Goal: Information Seeking & Learning: Learn about a topic

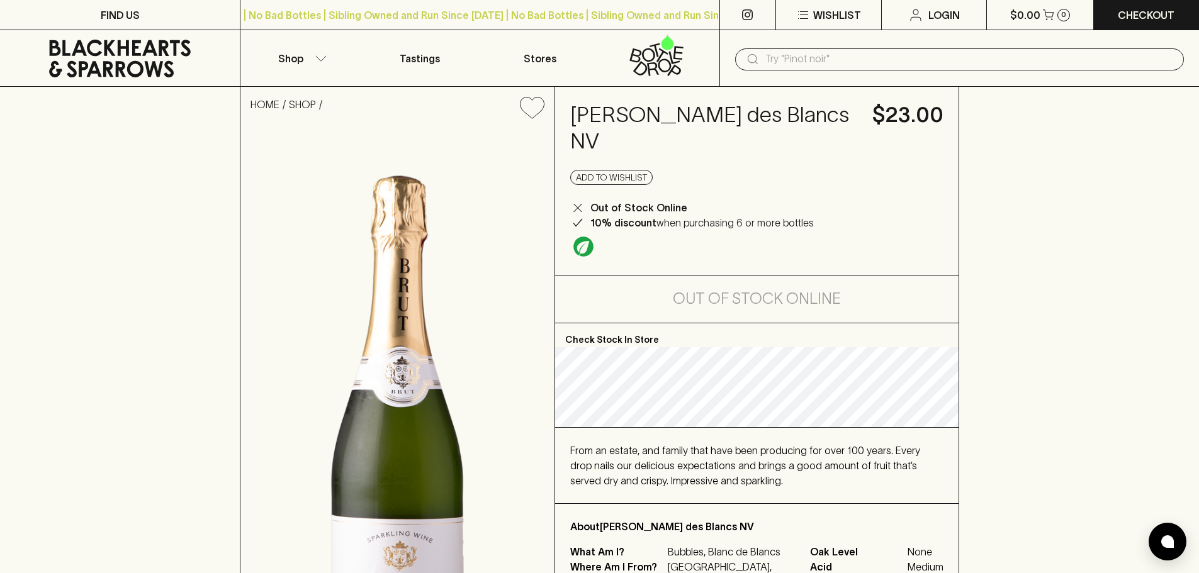
scroll to position [63, 0]
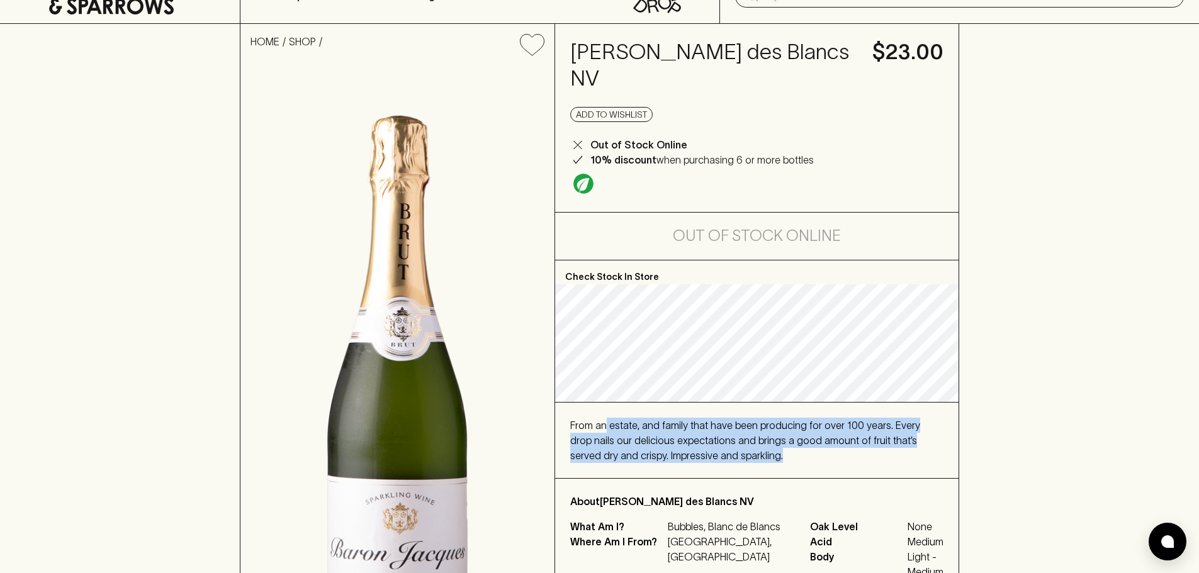
drag, startPoint x: 603, startPoint y: 429, endPoint x: 790, endPoint y: 463, distance: 190.6
click at [790, 463] on div "From an estate, and family that have been producing for over 100 years. Every d…" at bounding box center [756, 441] width 403 height 76
click at [792, 461] on div "From an estate, and family that have been producing for over 100 years. Every d…" at bounding box center [756, 440] width 373 height 45
drag, startPoint x: 702, startPoint y: 440, endPoint x: 560, endPoint y: 425, distance: 142.3
click at [560, 425] on div "From an estate, and family that have been producing for over 100 years. Every d…" at bounding box center [756, 441] width 403 height 76
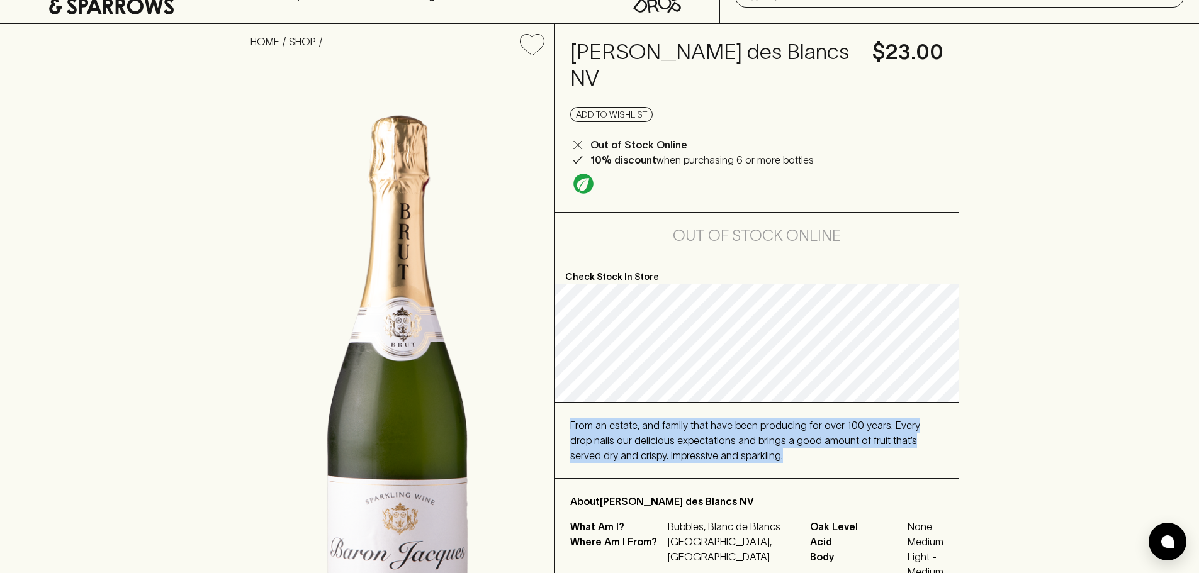
drag, startPoint x: 574, startPoint y: 428, endPoint x: 592, endPoint y: 430, distance: 17.7
click at [575, 429] on span "From an estate, and family that have been producing for over 100 years. Every d…" at bounding box center [745, 441] width 350 height 42
click at [769, 454] on div "From an estate, and family that have been producing for over 100 years. Every d…" at bounding box center [756, 440] width 373 height 45
drag, startPoint x: 711, startPoint y: 447, endPoint x: 585, endPoint y: 412, distance: 129.9
click at [585, 412] on div "From an estate, and family that have been producing for over 100 years. Every d…" at bounding box center [756, 441] width 403 height 76
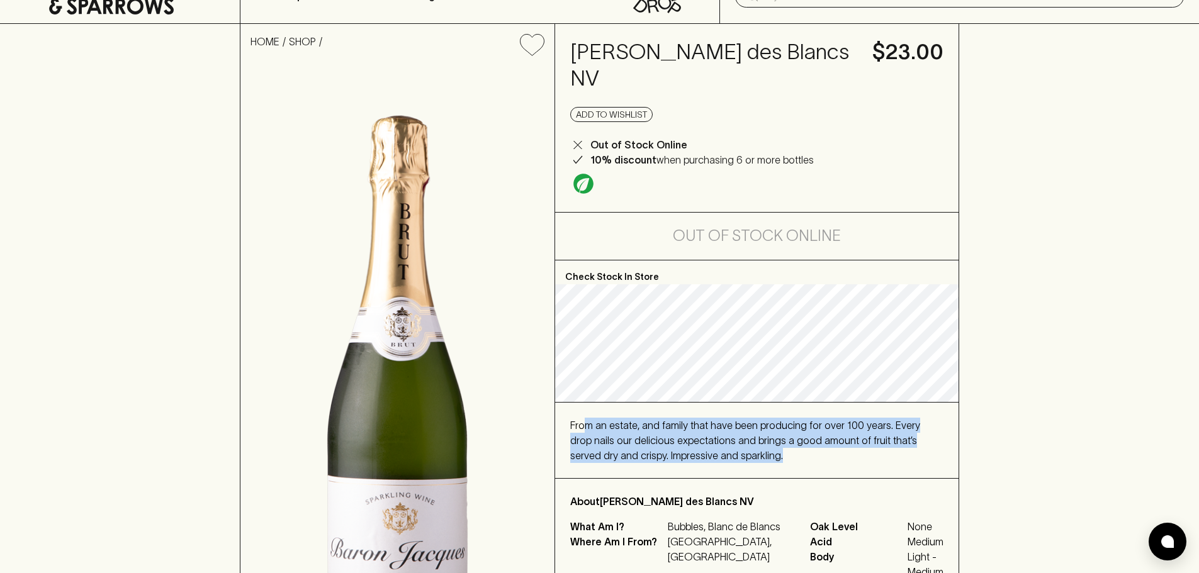
click at [585, 412] on div "From an estate, and family that have been producing for over 100 years. Every d…" at bounding box center [756, 441] width 403 height 76
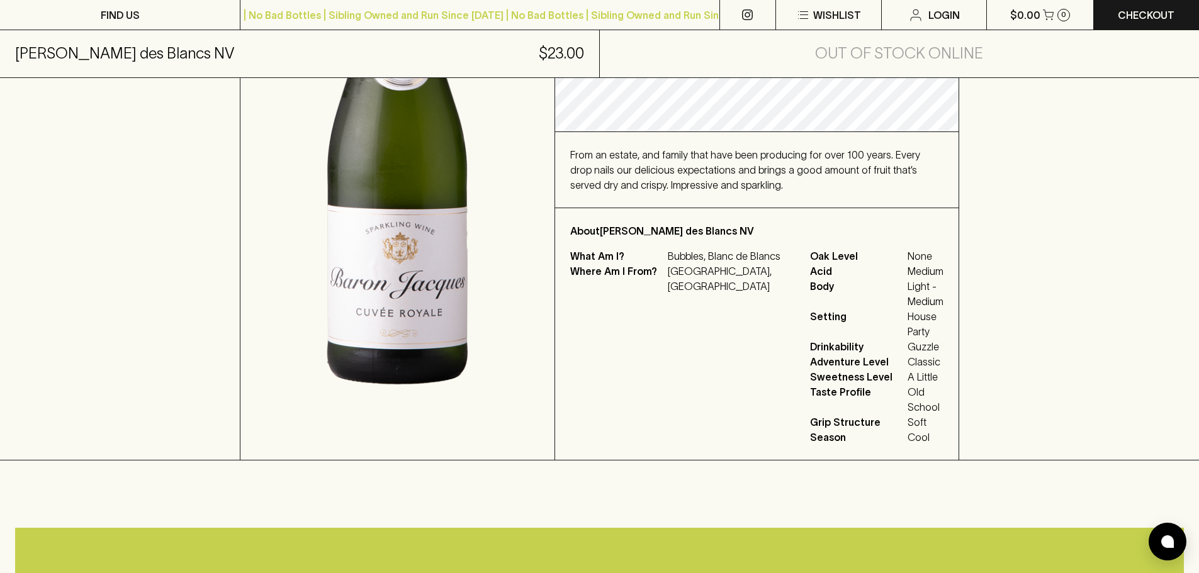
scroll to position [315, 0]
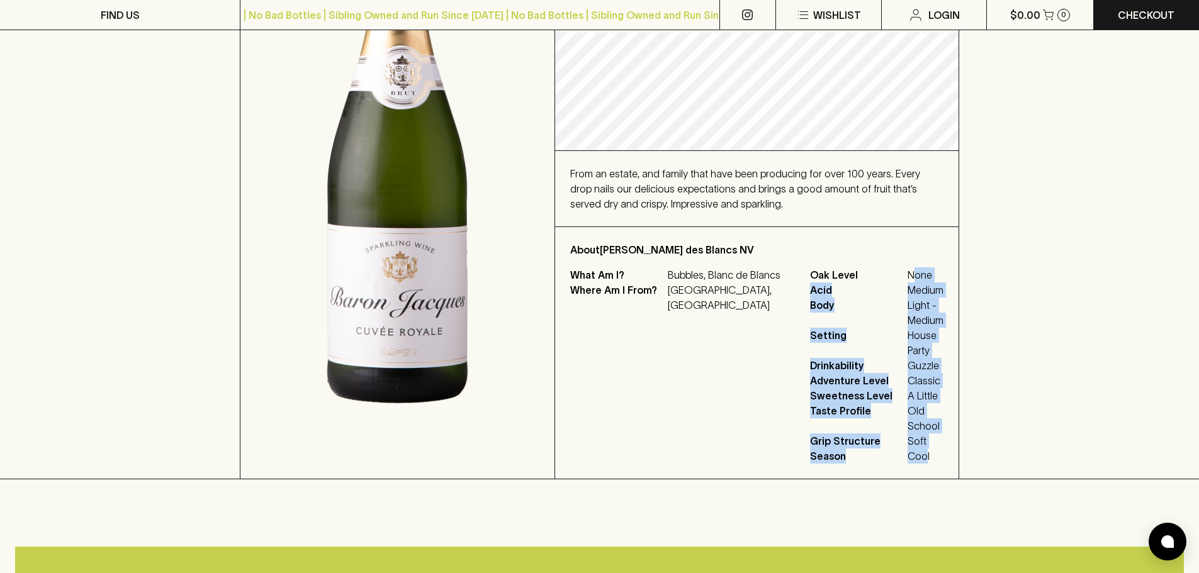
drag, startPoint x: 888, startPoint y: 274, endPoint x: 903, endPoint y: 430, distance: 156.1
click at [903, 430] on div "Oak Level None Acid Medium Body Light - Medium Setting House Party Drinkability…" at bounding box center [876, 365] width 133 height 196
click at [908, 449] on span "Cool" at bounding box center [926, 456] width 36 height 15
drag, startPoint x: 903, startPoint y: 430, endPoint x: 899, endPoint y: 298, distance: 132.2
click at [899, 298] on div "Oak Level None Acid Medium Body Light - Medium Setting House Party Drinkability…" at bounding box center [876, 365] width 133 height 196
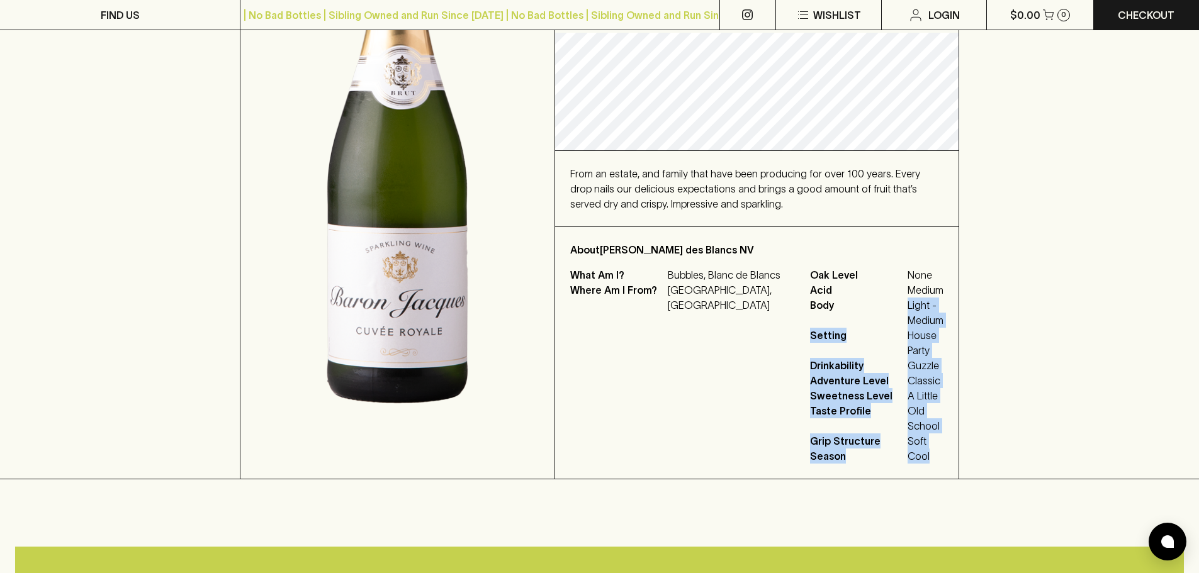
click at [908, 298] on span "Light - Medium" at bounding box center [926, 313] width 36 height 30
drag, startPoint x: 902, startPoint y: 362, endPoint x: 913, endPoint y: 434, distance: 72.5
click at [913, 434] on div "About Baron Jacques Blanc des Blancs NV What Am I? Bubbles, Blanc de Blancs Whe…" at bounding box center [756, 353] width 403 height 252
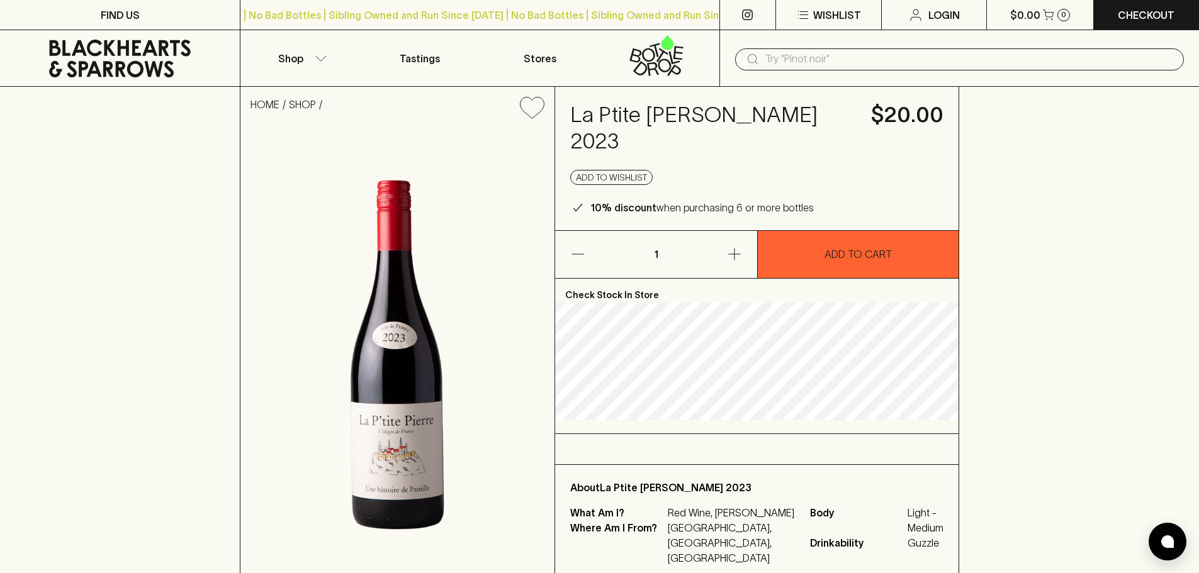
drag, startPoint x: 573, startPoint y: 115, endPoint x: 834, endPoint y: 115, distance: 261.2
click at [834, 115] on h4 "La Ptite Pierre Red Carignan 2023" at bounding box center [713, 128] width 286 height 53
copy h4 "La Ptite Pierre Red Carignan"
click at [750, 103] on h4 "La Ptite Pierre Red Carignan 2023" at bounding box center [713, 128] width 286 height 53
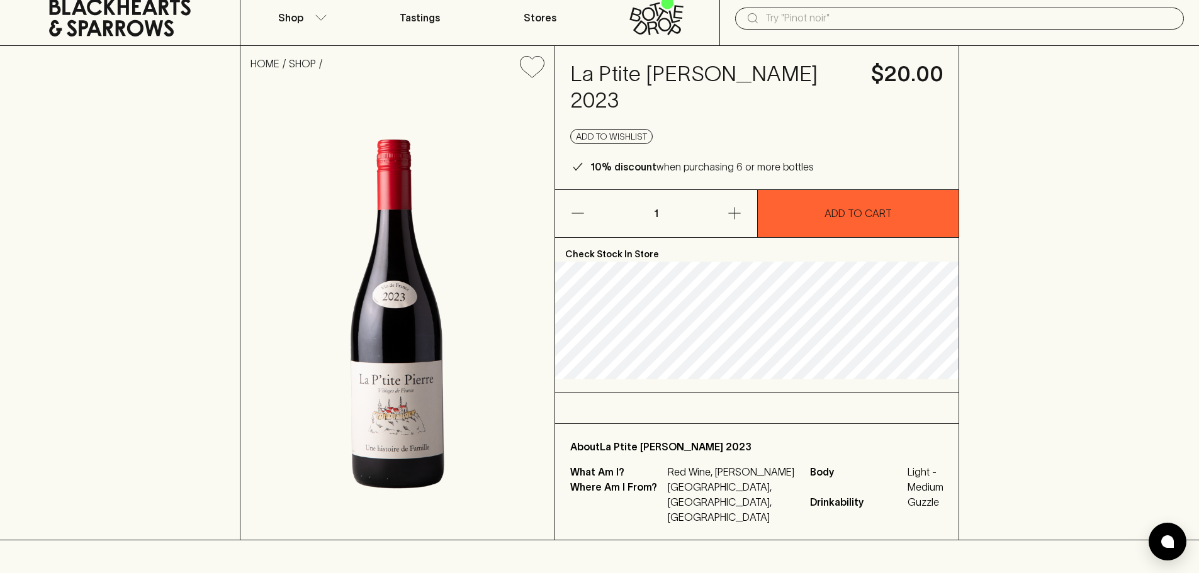
scroll to position [63, 0]
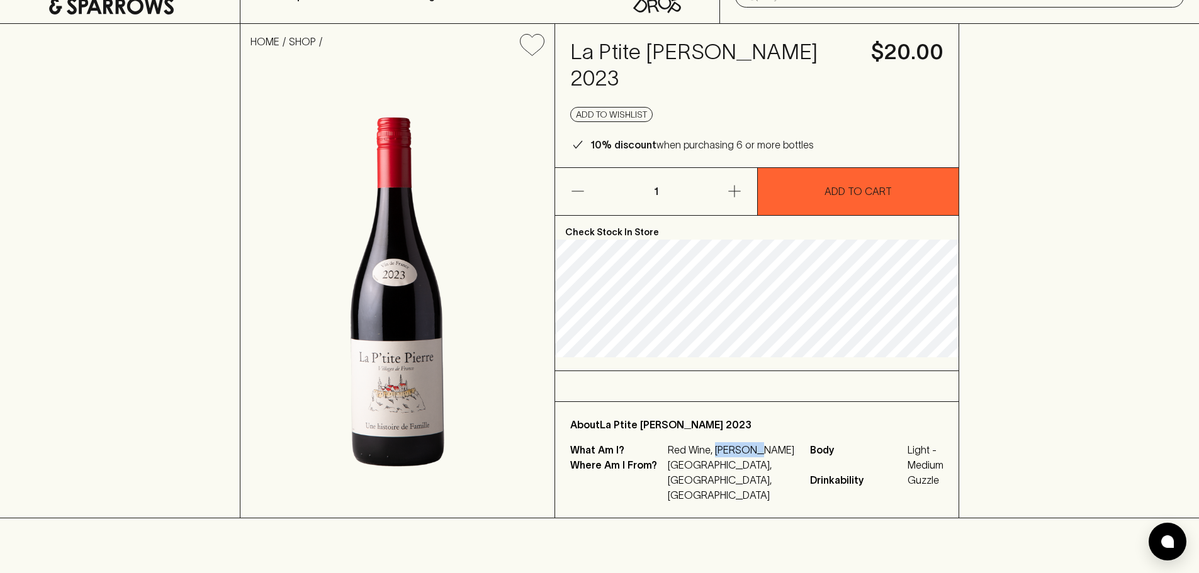
drag, startPoint x: 714, startPoint y: 466, endPoint x: 761, endPoint y: 466, distance: 47.2
click at [761, 458] on p "Red Wine, Carignan" at bounding box center [731, 449] width 127 height 15
copy p "Carignan"
click at [755, 391] on div at bounding box center [756, 386] width 403 height 30
